Goal: Navigation & Orientation: Find specific page/section

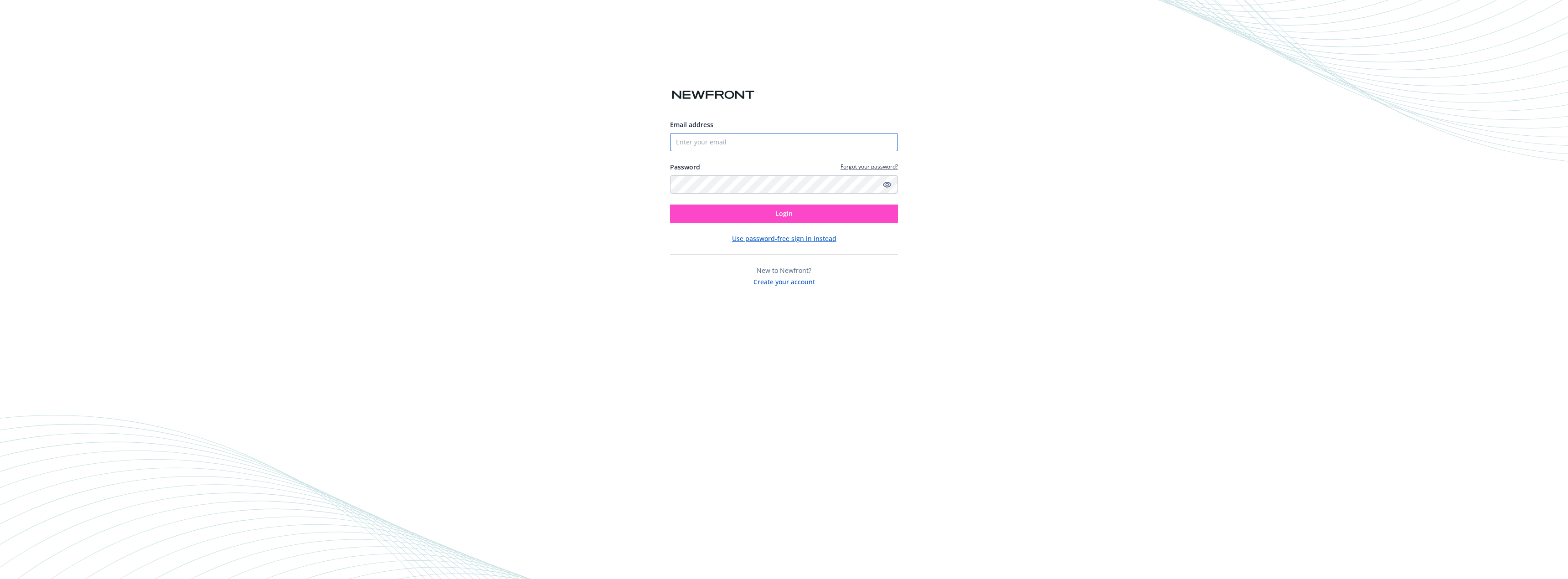
type input "[EMAIL_ADDRESS][DOMAIN_NAME]"
click at [781, 216] on span "Login" at bounding box center [784, 213] width 17 height 9
